Goal: Information Seeking & Learning: Understand process/instructions

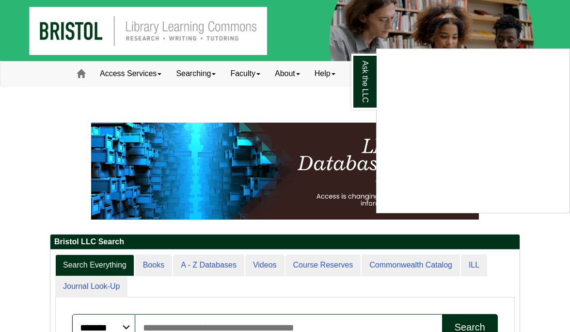
click at [117, 93] on div "Ask the LLC" at bounding box center [285, 166] width 570 height 332
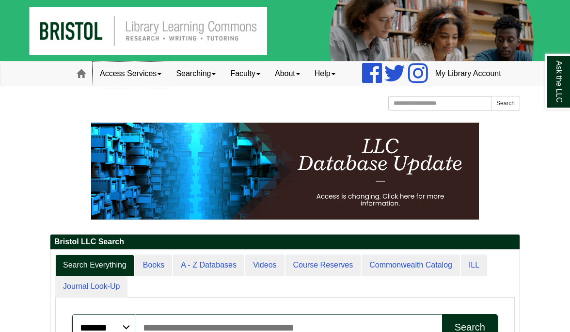
click at [130, 86] on link "Access Services" at bounding box center [131, 74] width 76 height 24
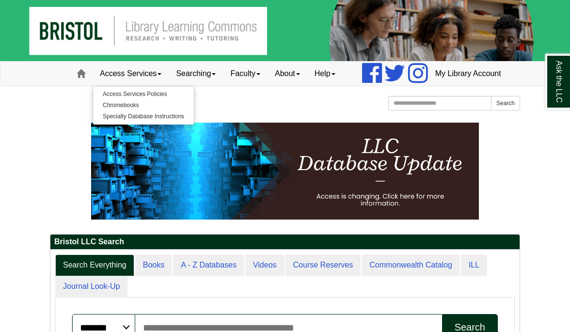
click at [52, 158] on p at bounding box center [285, 171] width 471 height 97
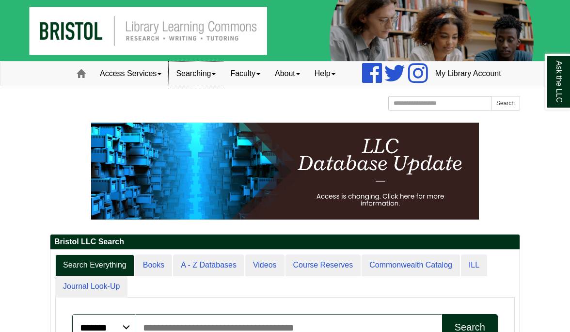
click at [173, 86] on link "Searching" at bounding box center [196, 74] width 54 height 24
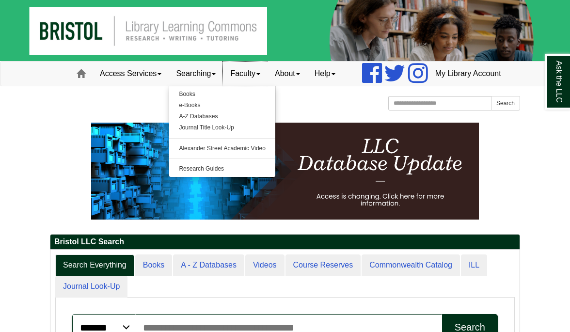
click at [223, 86] on link "Faculty" at bounding box center [245, 74] width 45 height 24
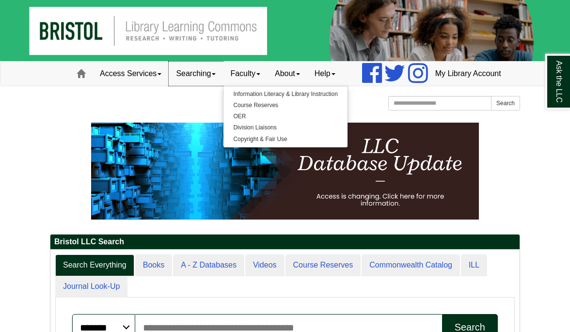
click at [187, 86] on link "Searching" at bounding box center [196, 74] width 54 height 24
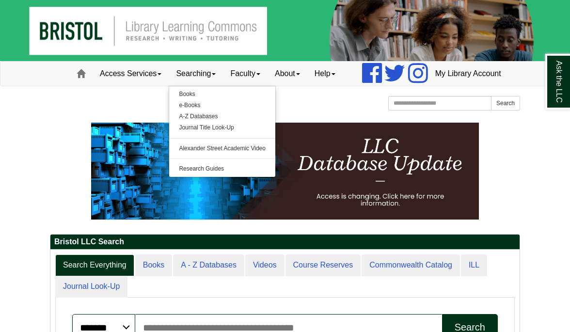
click at [184, 64] on div "Access Services Access Services Policies Chromebooks Specialty Database Instruc…" at bounding box center [285, 74] width 456 height 24
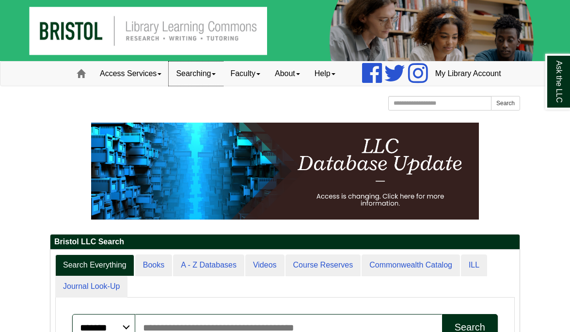
click at [189, 86] on link "Searching" at bounding box center [196, 74] width 54 height 24
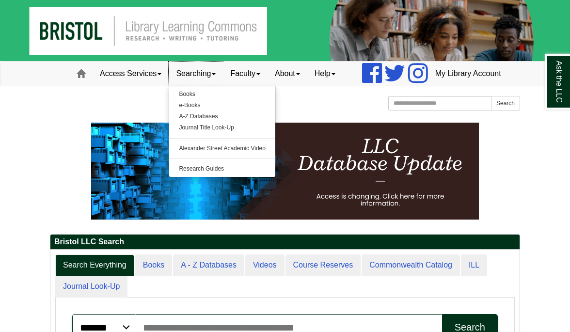
click at [189, 86] on link "Searching" at bounding box center [196, 74] width 54 height 24
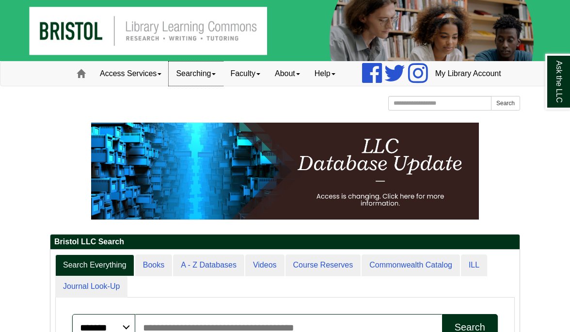
click at [169, 86] on link "Searching" at bounding box center [196, 74] width 54 height 24
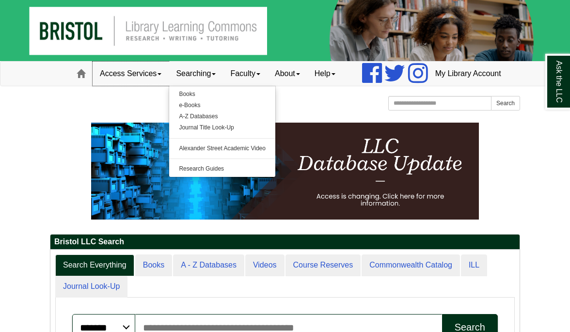
click at [110, 86] on link "Access Services" at bounding box center [131, 74] width 76 height 24
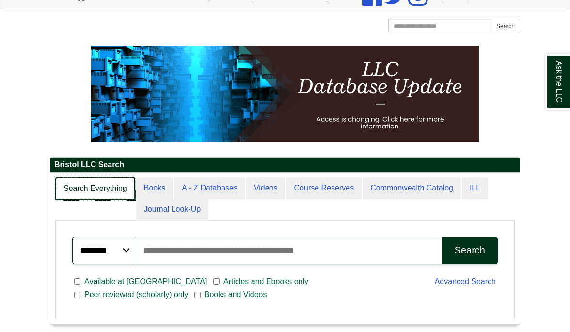
scroll to position [151, 470]
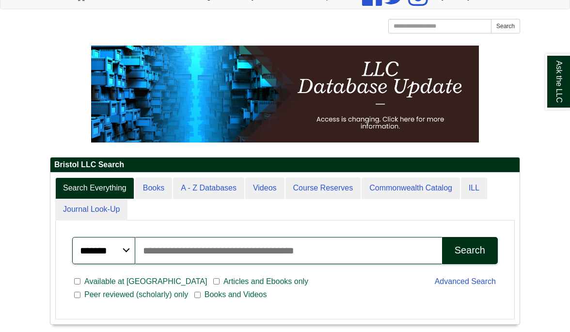
click at [209, 264] on input "Search articles, books, journals & more" at bounding box center [288, 250] width 307 height 27
type input "*"
click at [87, 264] on select "******* ***** ******" at bounding box center [103, 250] width 63 height 27
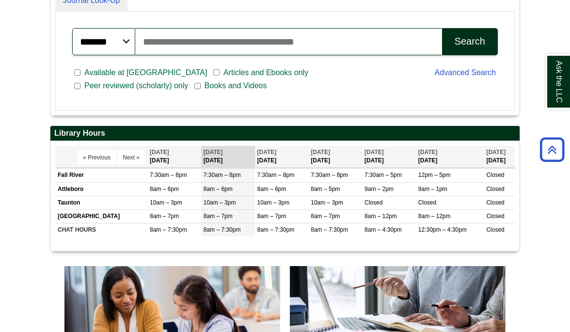
scroll to position [284, 0]
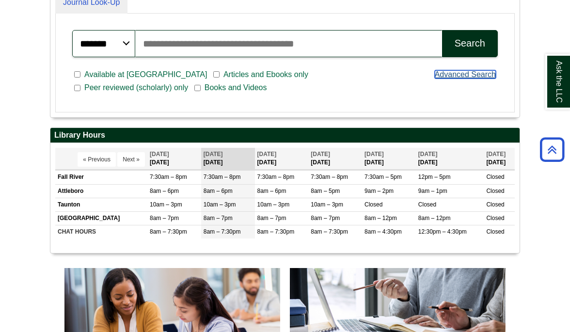
click at [458, 79] on link "Advanced Search" at bounding box center [465, 74] width 61 height 8
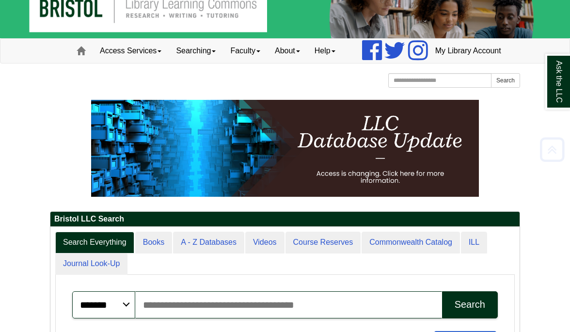
scroll to position [0, 0]
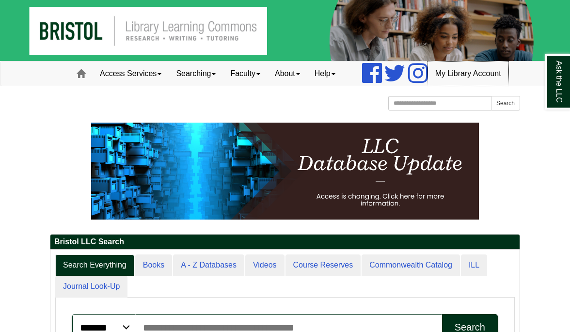
click at [445, 86] on link "My Library Account" at bounding box center [468, 74] width 81 height 24
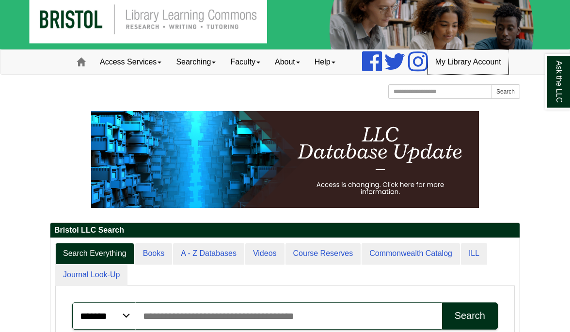
scroll to position [14, 0]
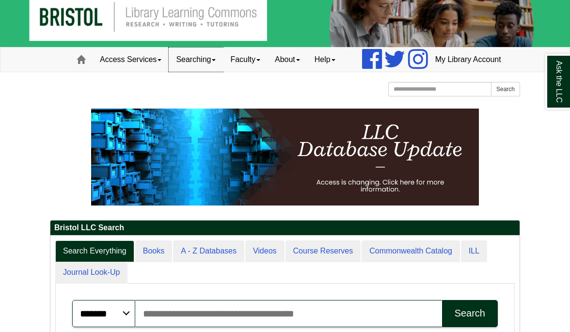
click at [187, 72] on link "Searching" at bounding box center [196, 60] width 54 height 24
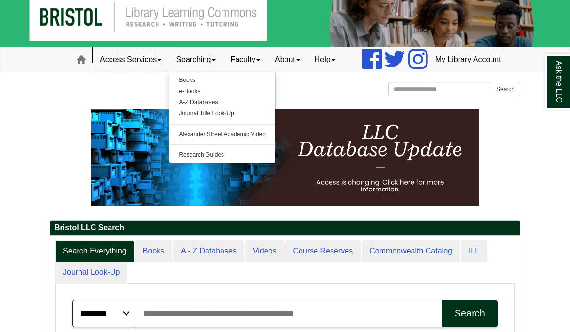
click at [107, 72] on link "Access Services" at bounding box center [131, 60] width 76 height 24
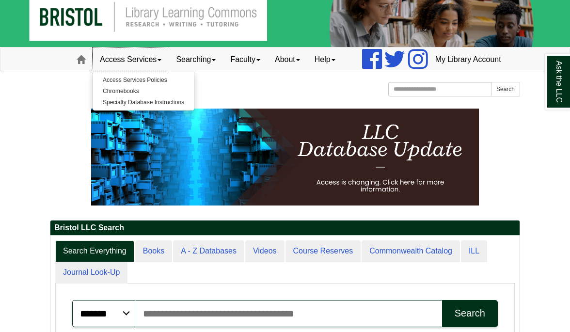
click at [107, 72] on link "Access Services" at bounding box center [131, 60] width 76 height 24
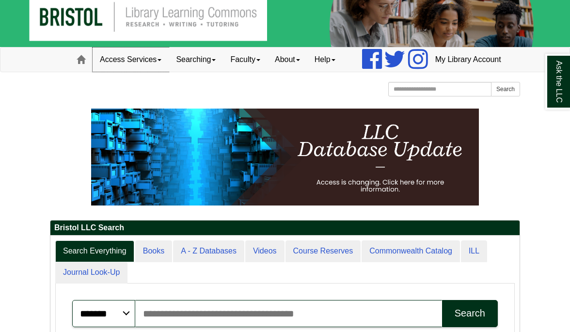
click at [97, 72] on link "Access Services" at bounding box center [131, 60] width 76 height 24
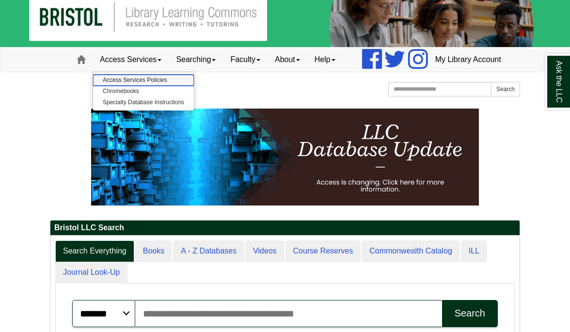
click at [102, 86] on link "Access Services Policies" at bounding box center [143, 80] width 101 height 11
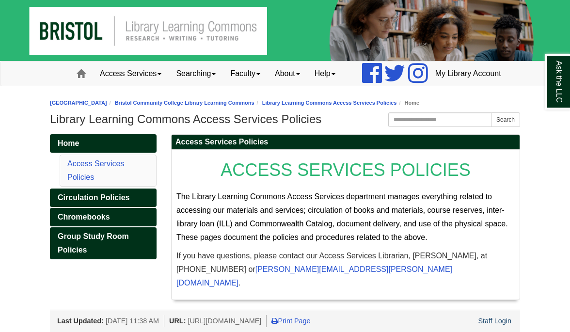
scroll to position [14, 0]
